Goal: Information Seeking & Learning: Learn about a topic

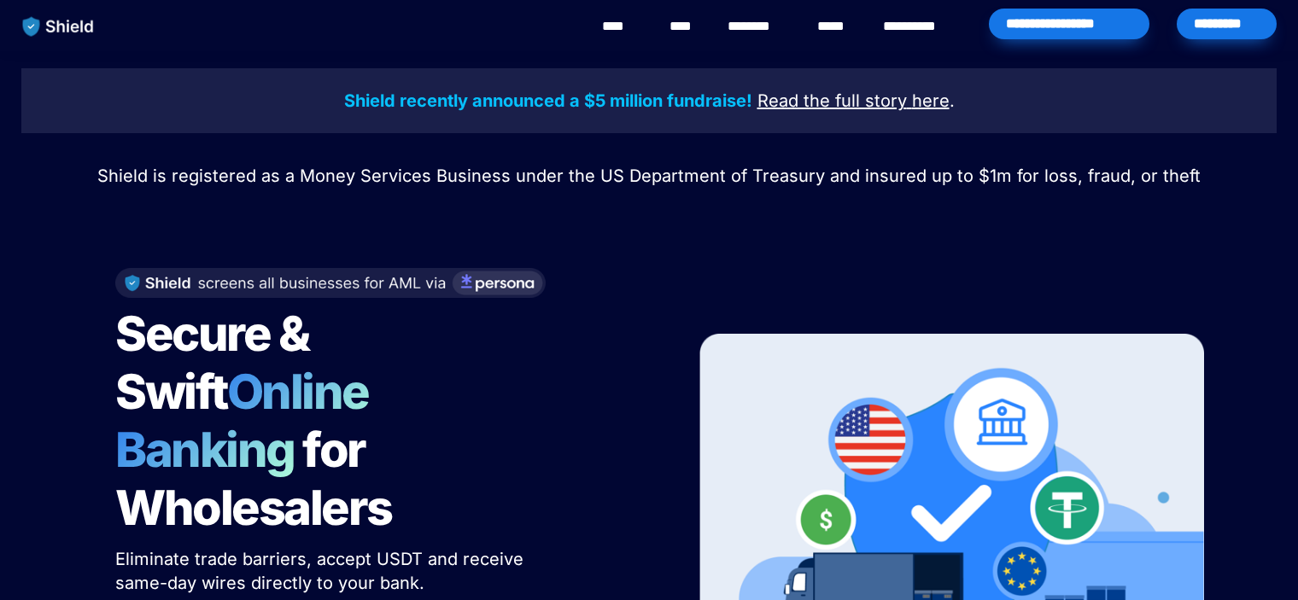
click at [686, 26] on link "****" at bounding box center [683, 26] width 29 height 20
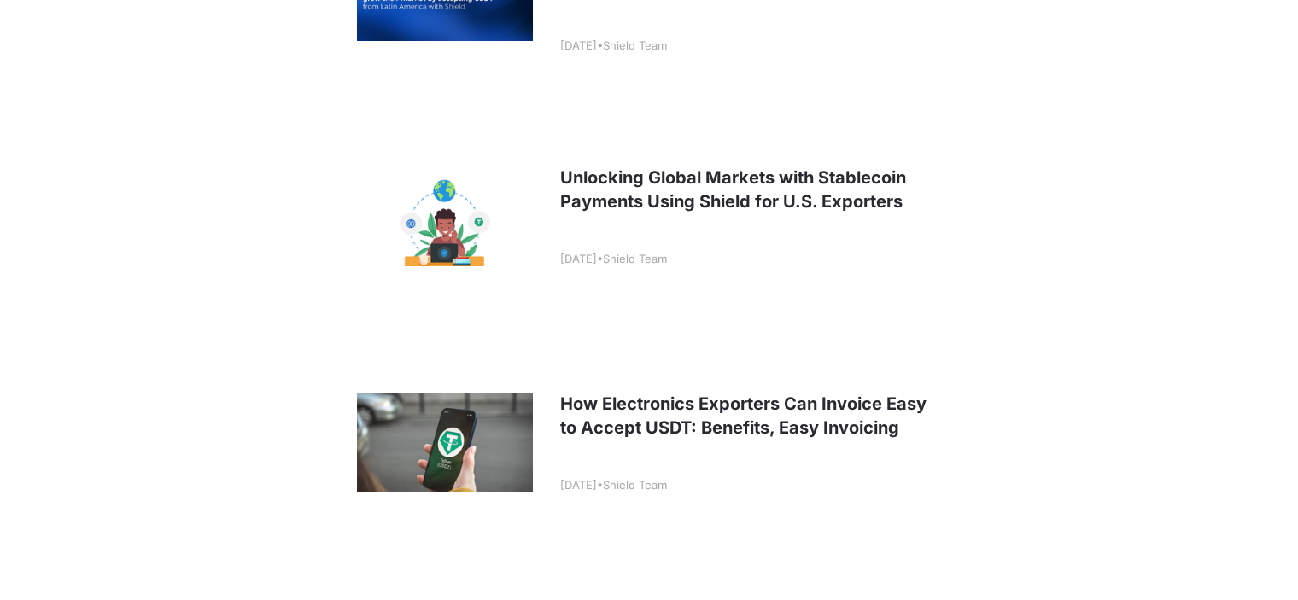
scroll to position [854, 0]
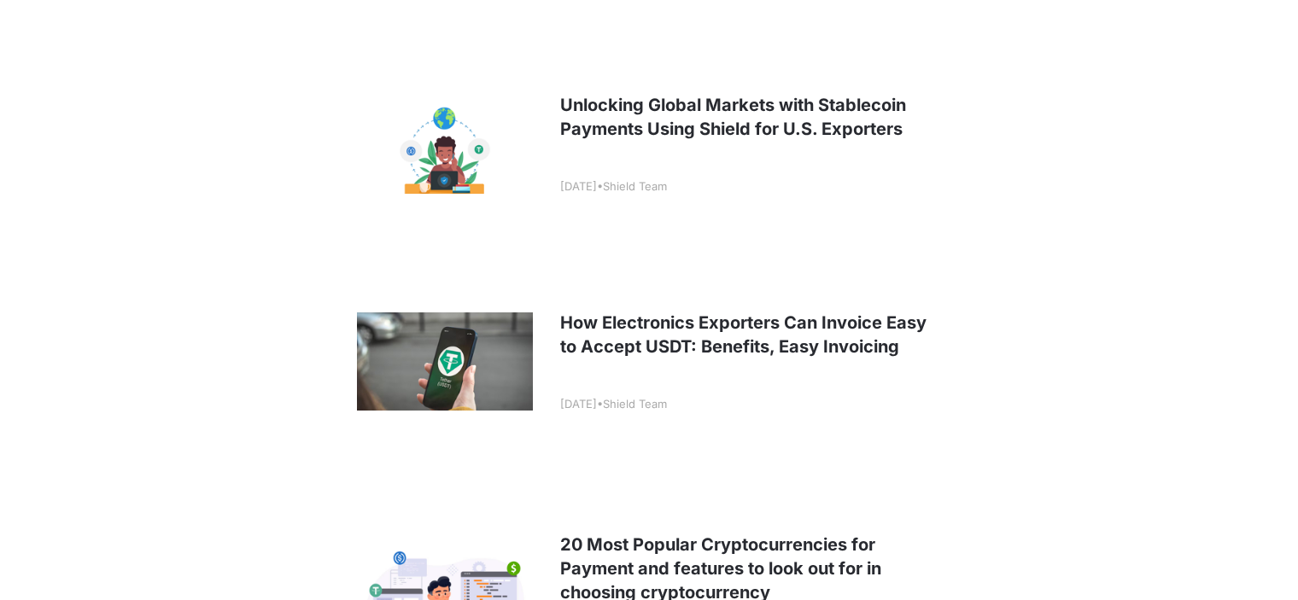
click at [769, 329] on link at bounding box center [649, 362] width 632 height 212
